Goal: Ask a question

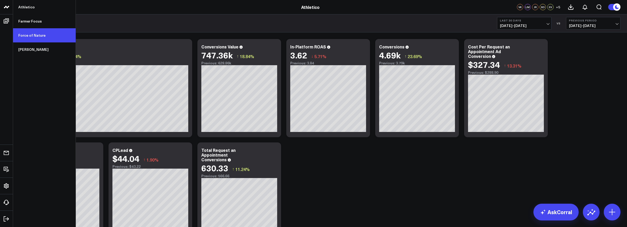
click at [28, 35] on link "Force of Nature" at bounding box center [44, 35] width 62 height 14
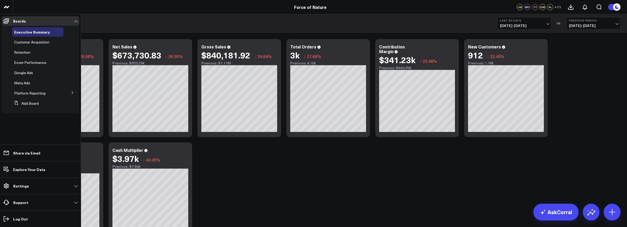
click at [25, 52] on span "Retention" at bounding box center [22, 52] width 16 height 5
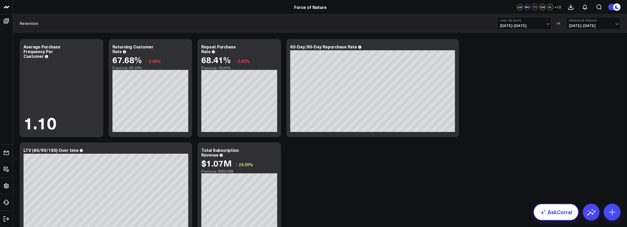
click at [561, 212] on link "AskCorral" at bounding box center [555, 211] width 45 height 17
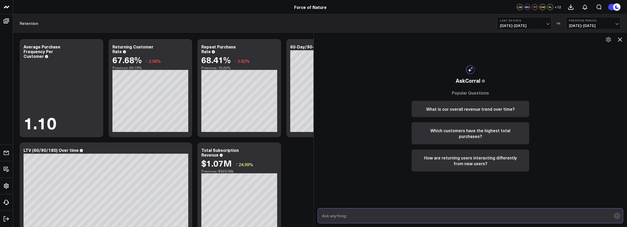
click at [446, 214] on input "text" at bounding box center [465, 215] width 291 height 9
type input "w"
type input "how did sales change over the last 30 days"
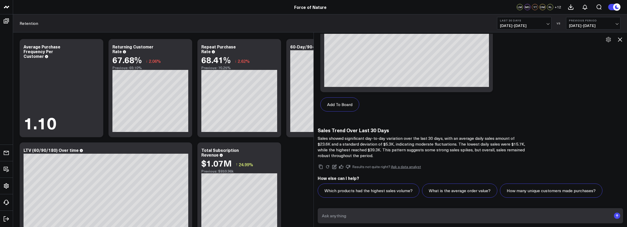
click at [618, 41] on icon at bounding box center [620, 39] width 4 height 4
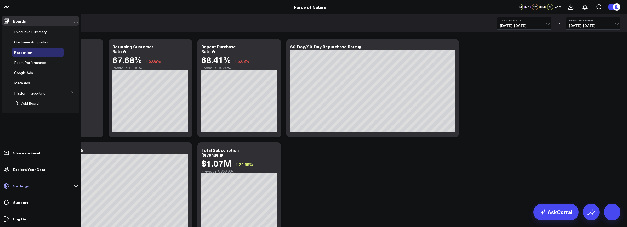
click at [23, 185] on p "Settings" at bounding box center [21, 185] width 16 height 4
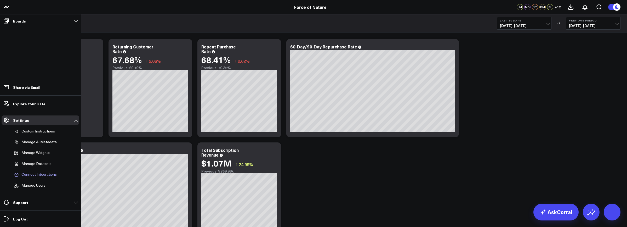
click at [42, 173] on span "Connect Integrations" at bounding box center [38, 174] width 35 height 5
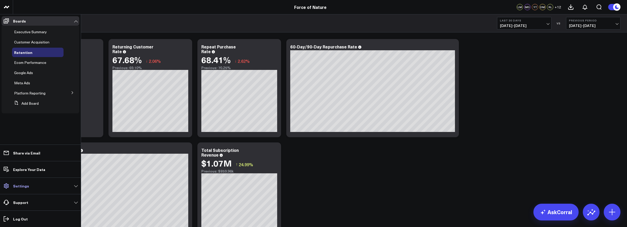
click at [22, 186] on p "Settings" at bounding box center [21, 185] width 16 height 4
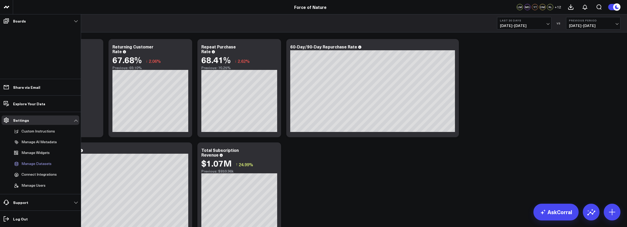
click at [41, 164] on span "Manage Datasets" at bounding box center [36, 163] width 30 height 5
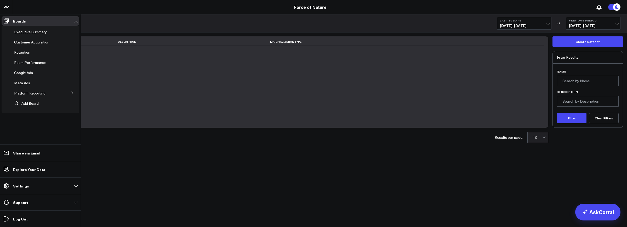
click at [34, 184] on link "Settings" at bounding box center [41, 185] width 78 height 9
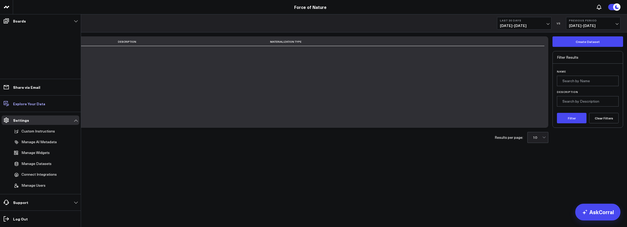
click at [38, 104] on p "Explore Your Data" at bounding box center [29, 103] width 32 height 4
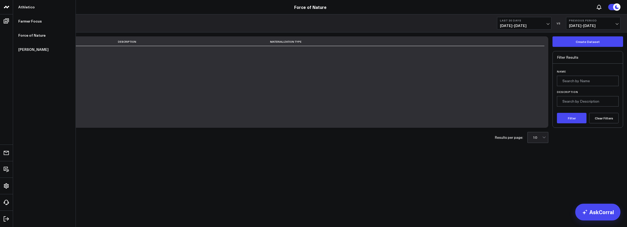
click at [13, 8] on link "Athletico" at bounding box center [44, 7] width 62 height 14
